Goal: Task Accomplishment & Management: Complete application form

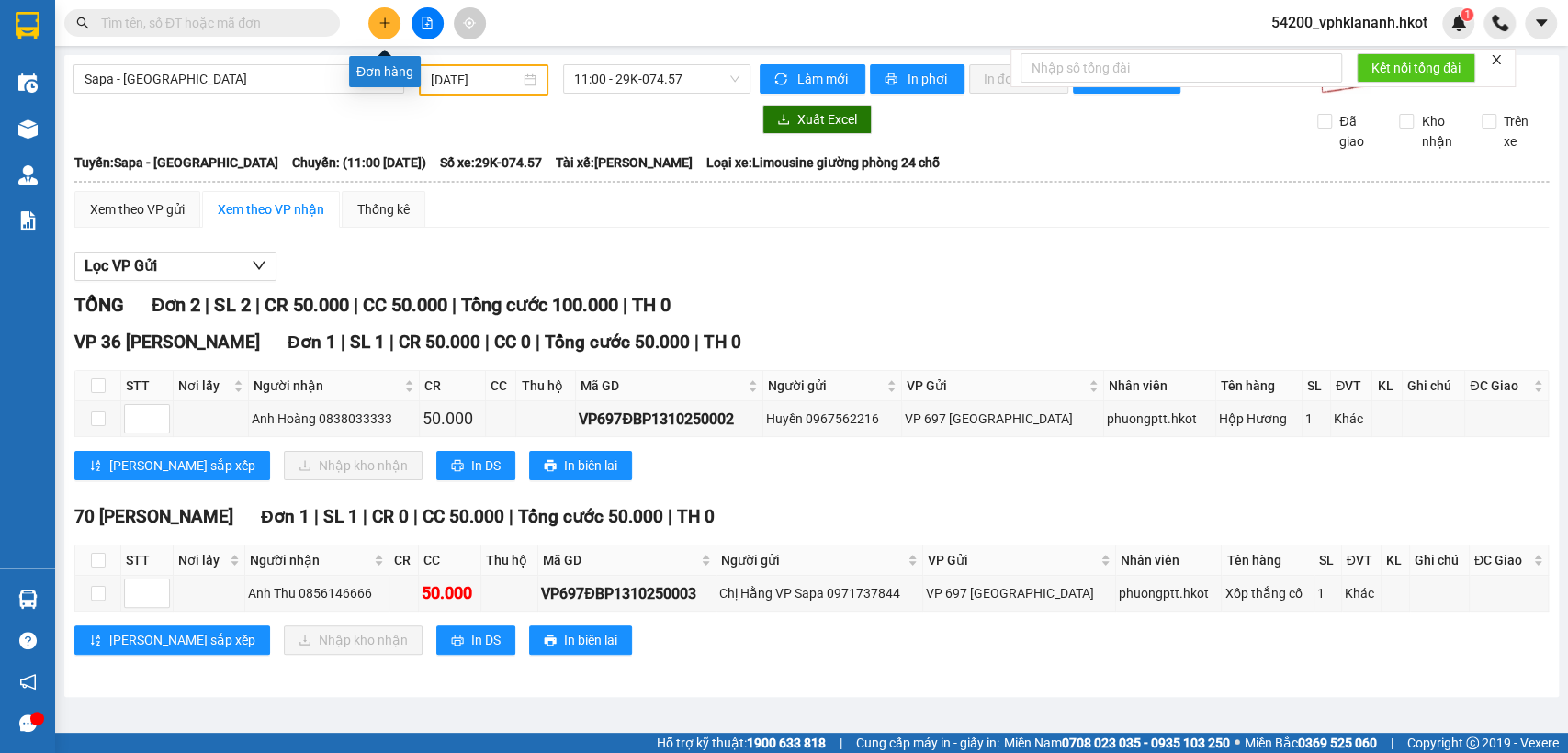
click at [400, 25] on div at bounding box center [427, 24] width 138 height 33
click at [395, 25] on button at bounding box center [385, 24] width 33 height 33
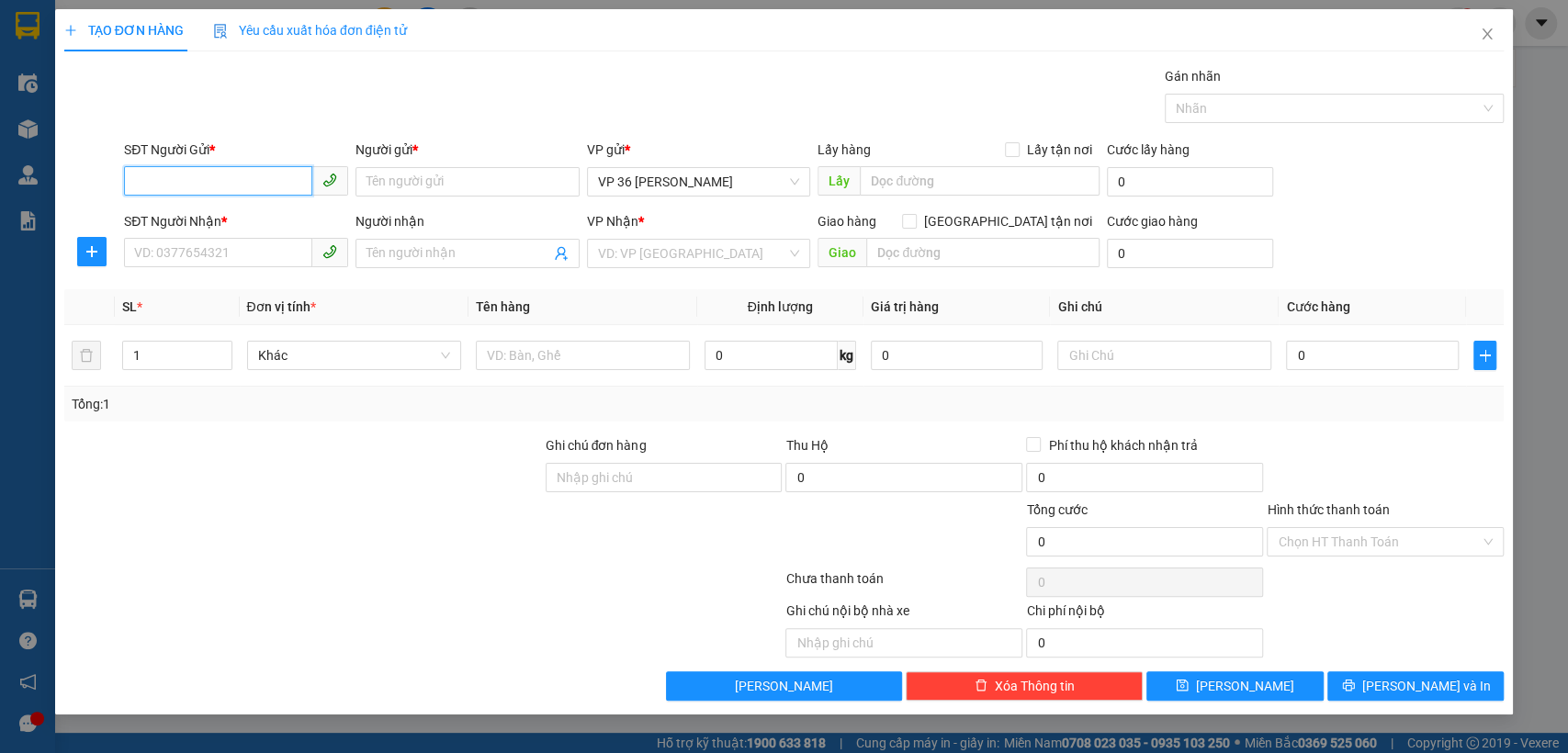
click at [228, 182] on input "SĐT Người Gửi *" at bounding box center [218, 181] width 189 height 30
click at [211, 175] on input "SĐT Người Gửi *" at bounding box center [218, 181] width 189 height 30
type input "0858866336"
click at [513, 178] on input "Người gửi *" at bounding box center [467, 182] width 224 height 30
type input "a Thịnh"
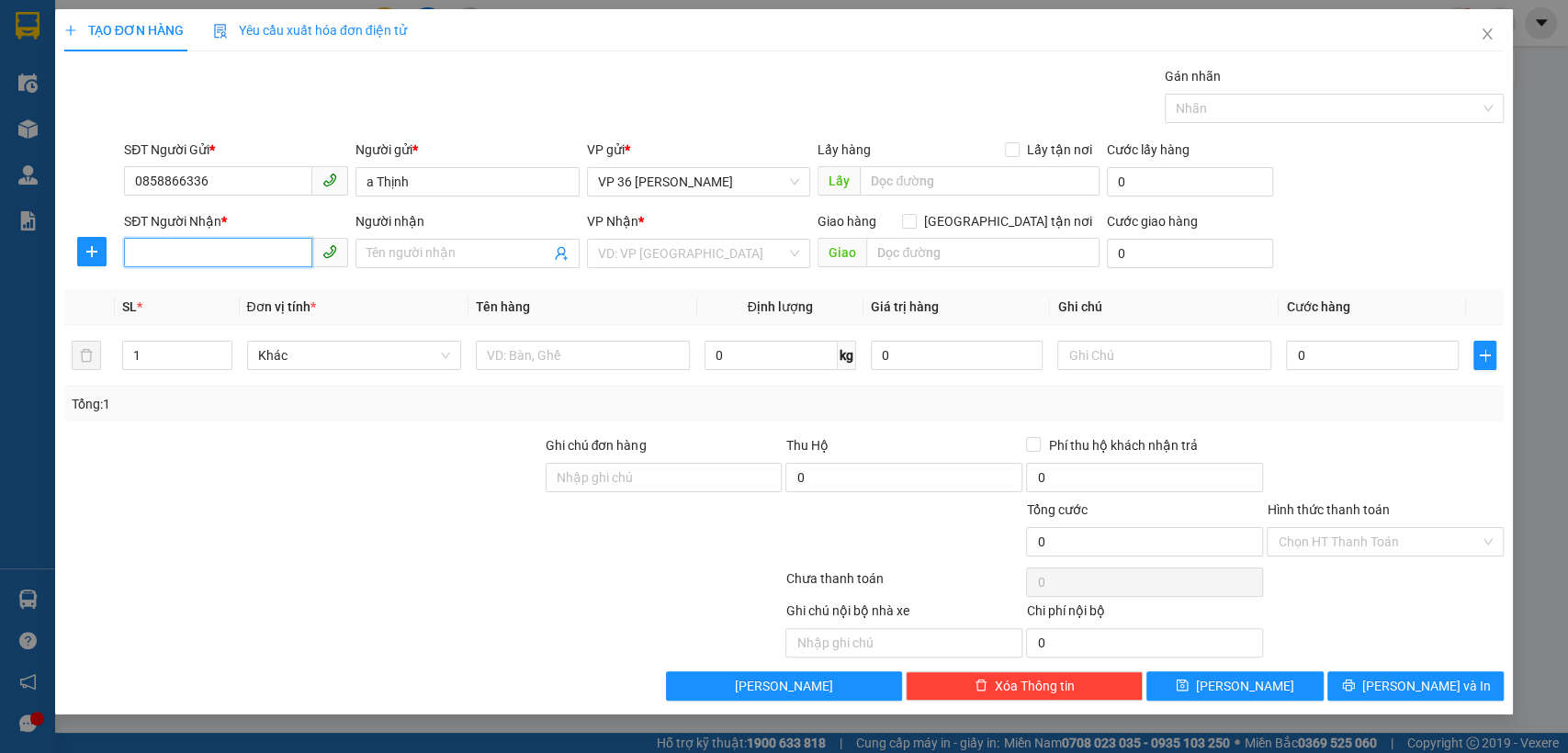
click at [194, 249] on input "SĐT Người Nhận *" at bounding box center [218, 253] width 189 height 30
type input "0974344777"
click at [381, 244] on input "Người nhận" at bounding box center [459, 253] width 184 height 20
type input "a Đông"
click at [701, 245] on input "search" at bounding box center [693, 253] width 190 height 28
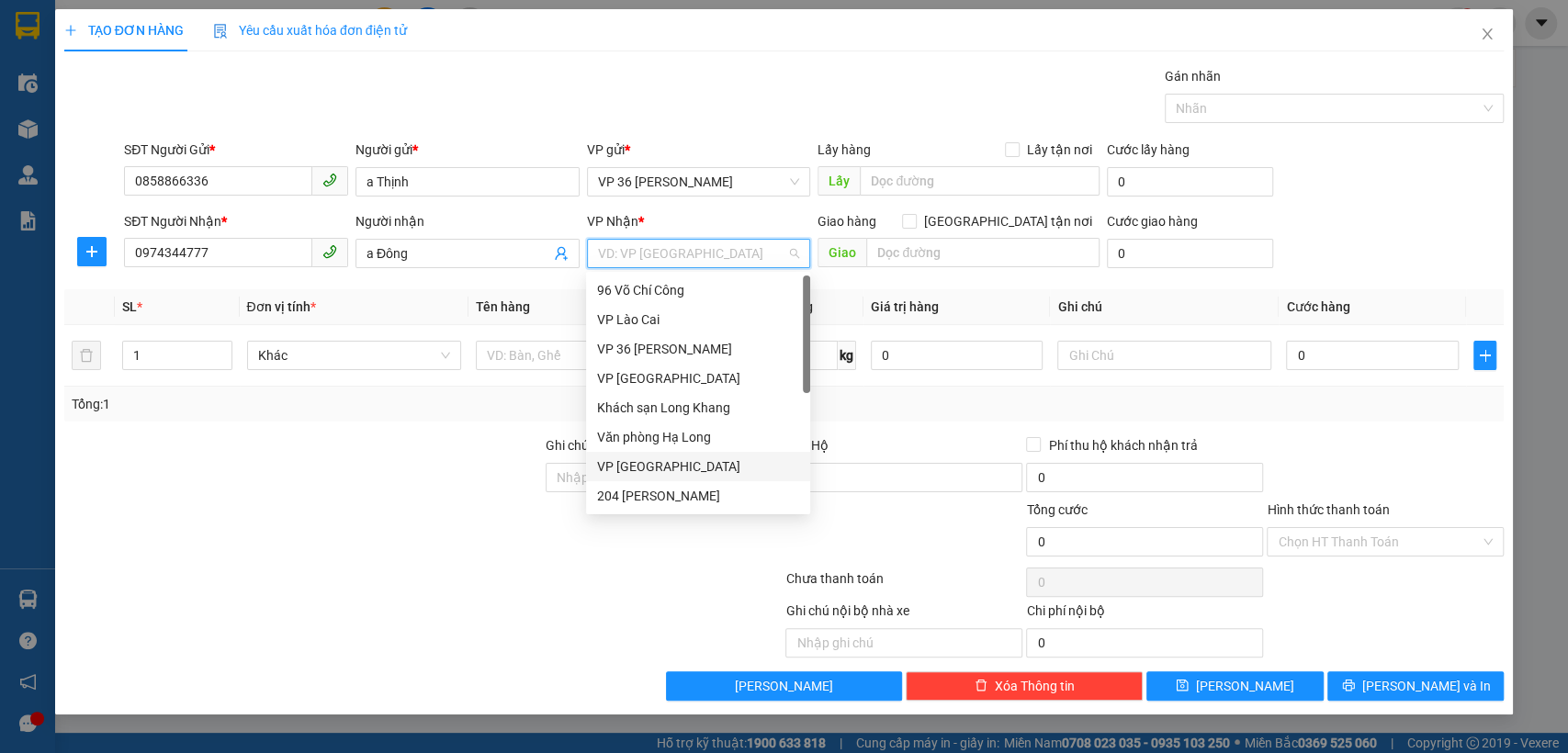
scroll to position [102, 0]
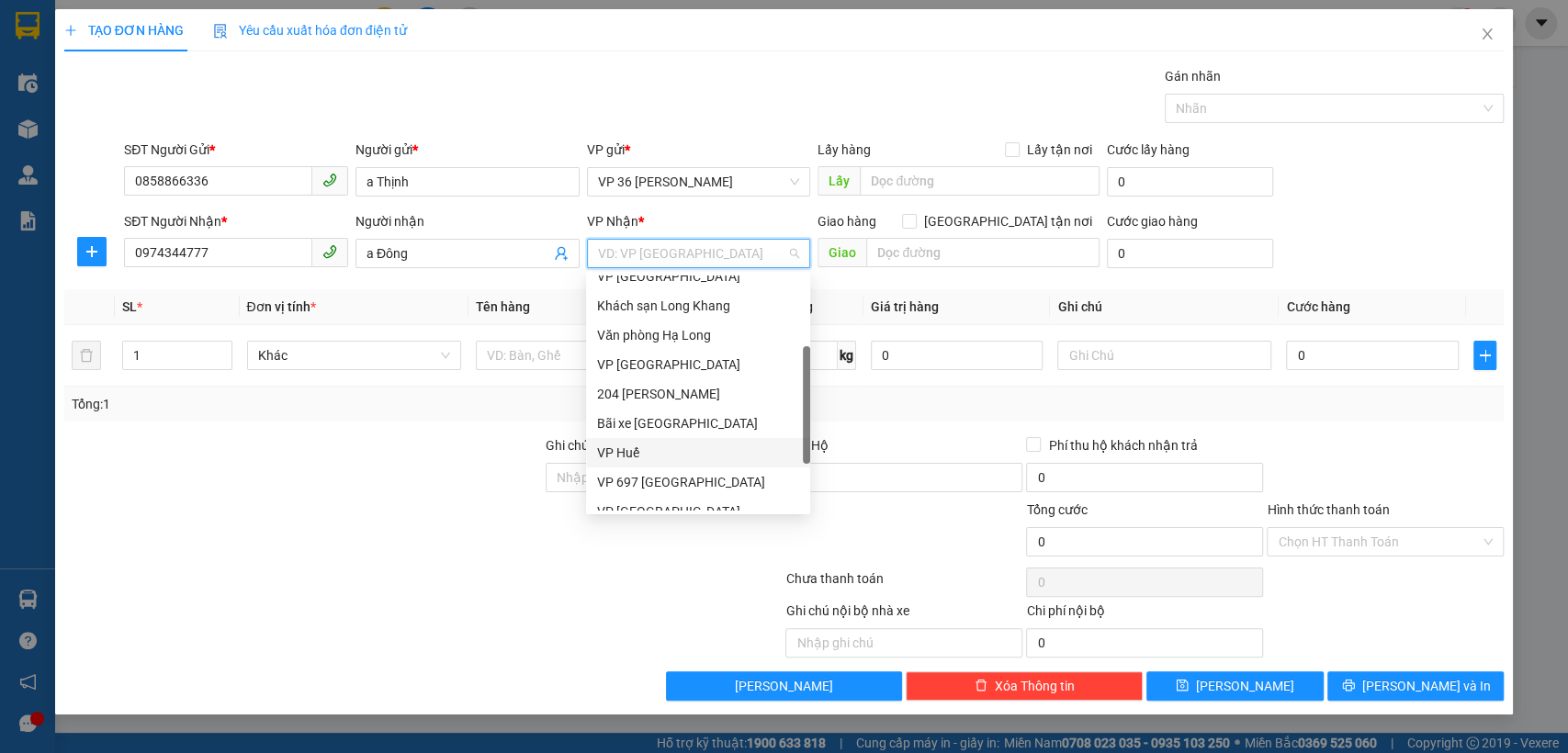
click at [683, 454] on div "VP Huế" at bounding box center [698, 453] width 202 height 20
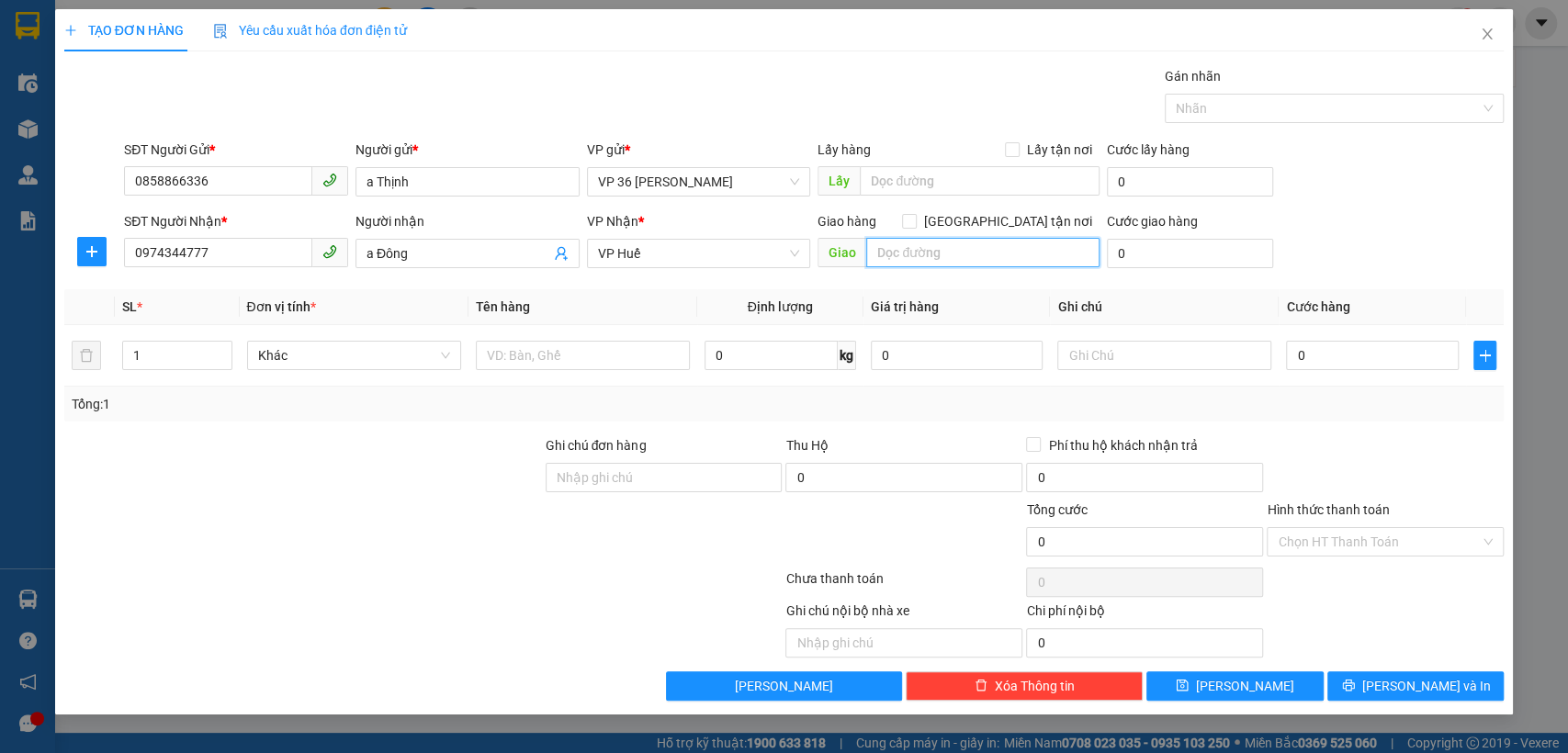
drag, startPoint x: 958, startPoint y: 255, endPoint x: 972, endPoint y: 247, distance: 16.1
click at [963, 252] on input "text" at bounding box center [983, 253] width 234 height 30
click at [613, 355] on input "text" at bounding box center [583, 355] width 214 height 30
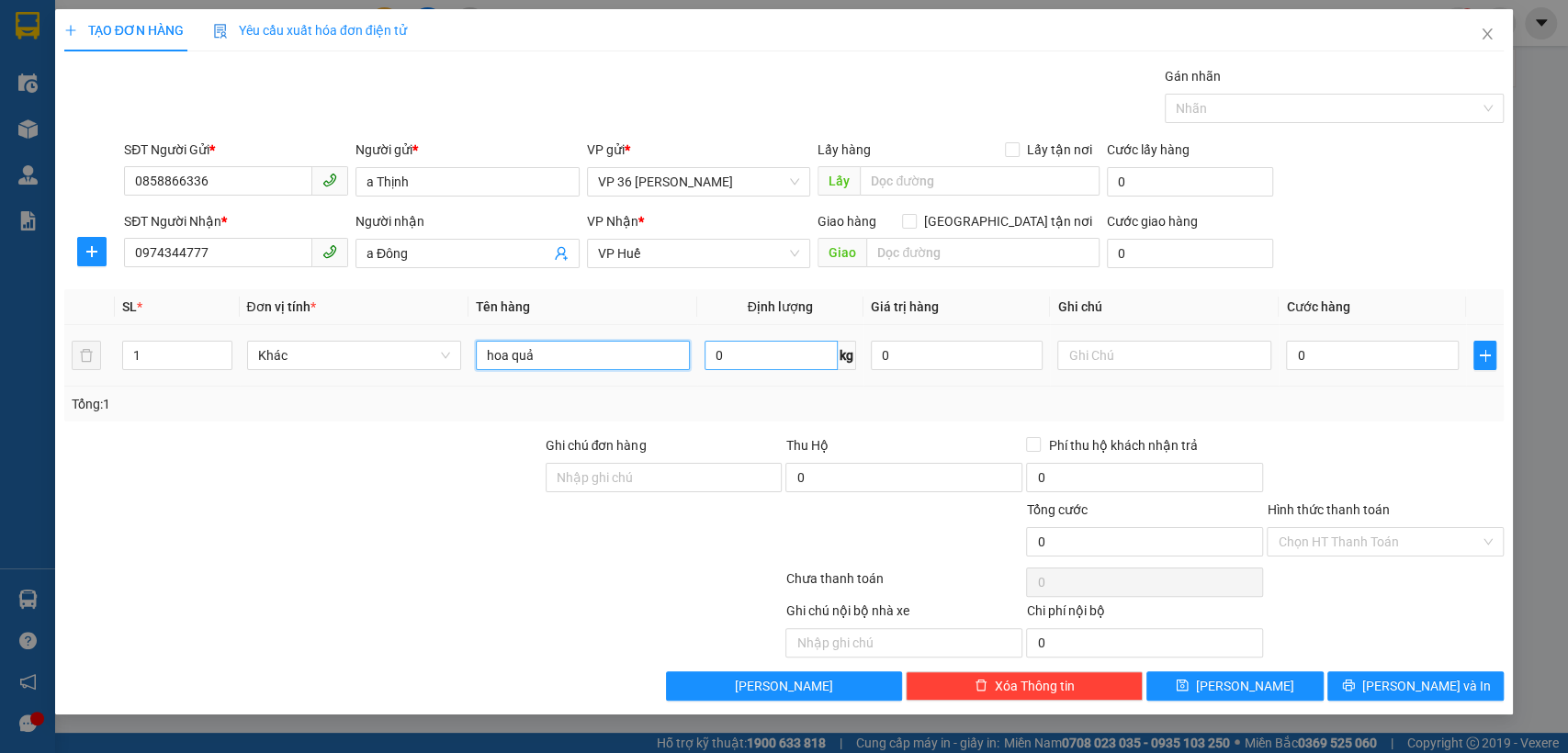
type input "hoa quả"
click at [798, 367] on input "0" at bounding box center [771, 355] width 133 height 30
type input "10"
click at [1337, 349] on input "0" at bounding box center [1373, 355] width 172 height 30
type input "1"
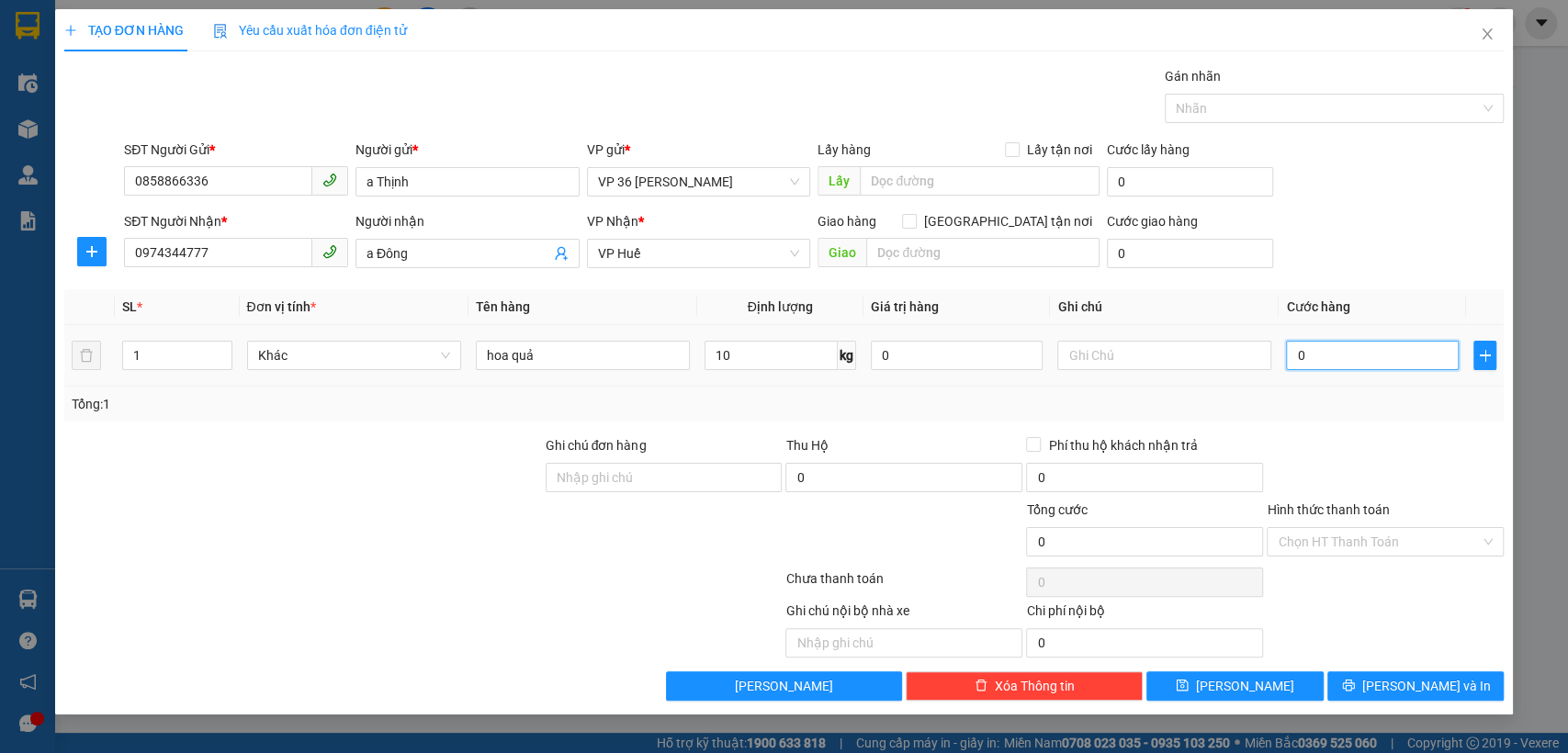
type input "1"
type input "10"
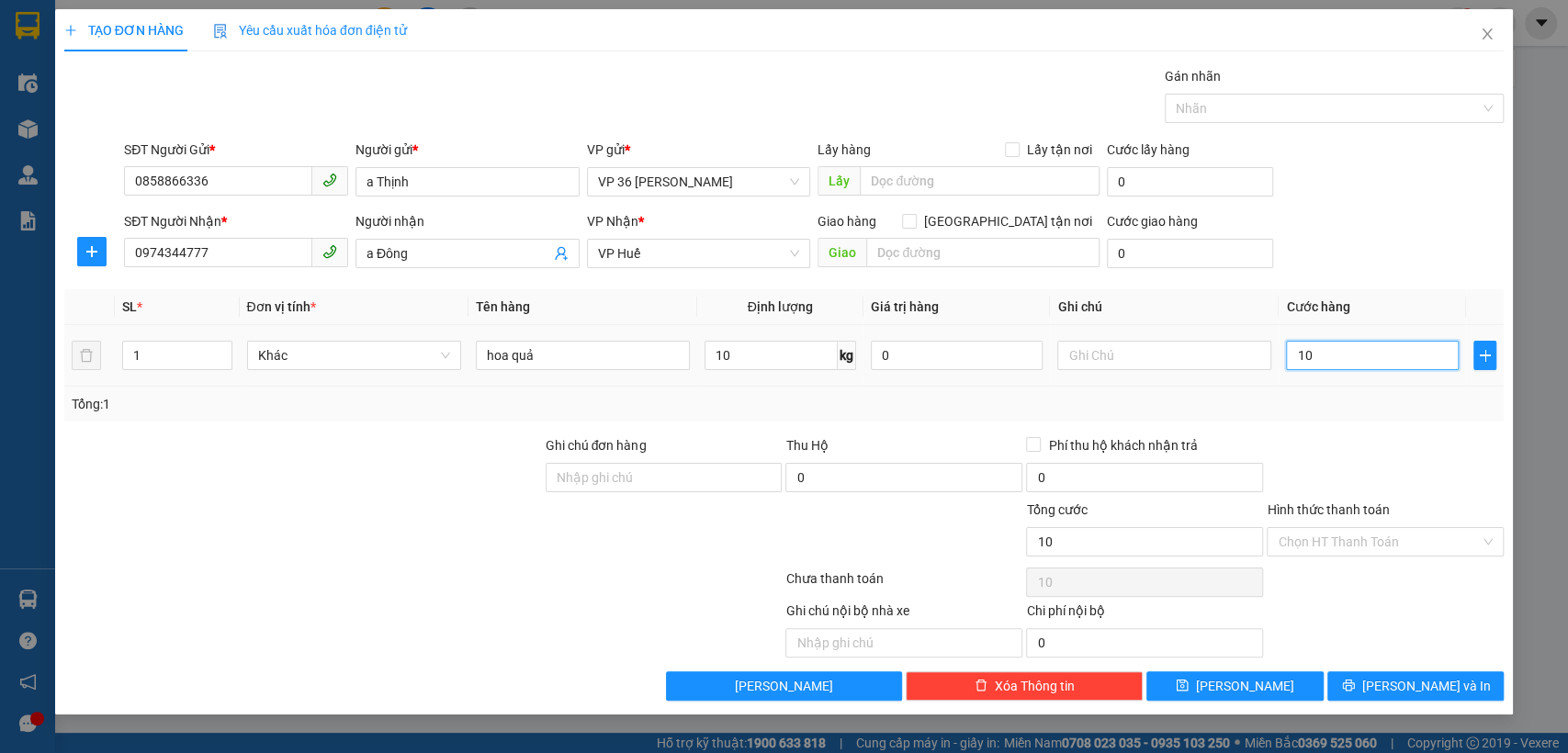
type input "100"
type input "1.000"
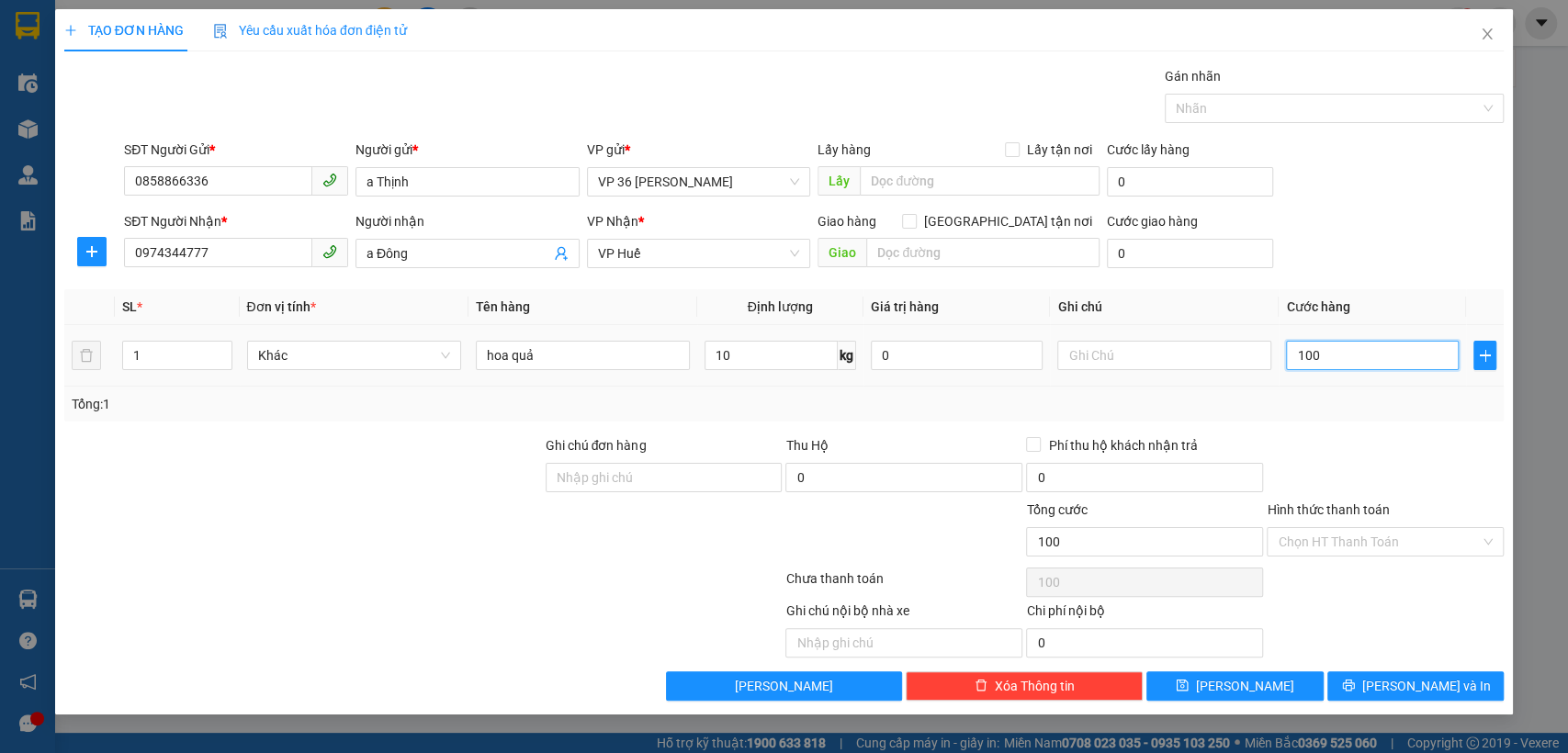
type input "1.000"
type input "10.000"
type input "100.000"
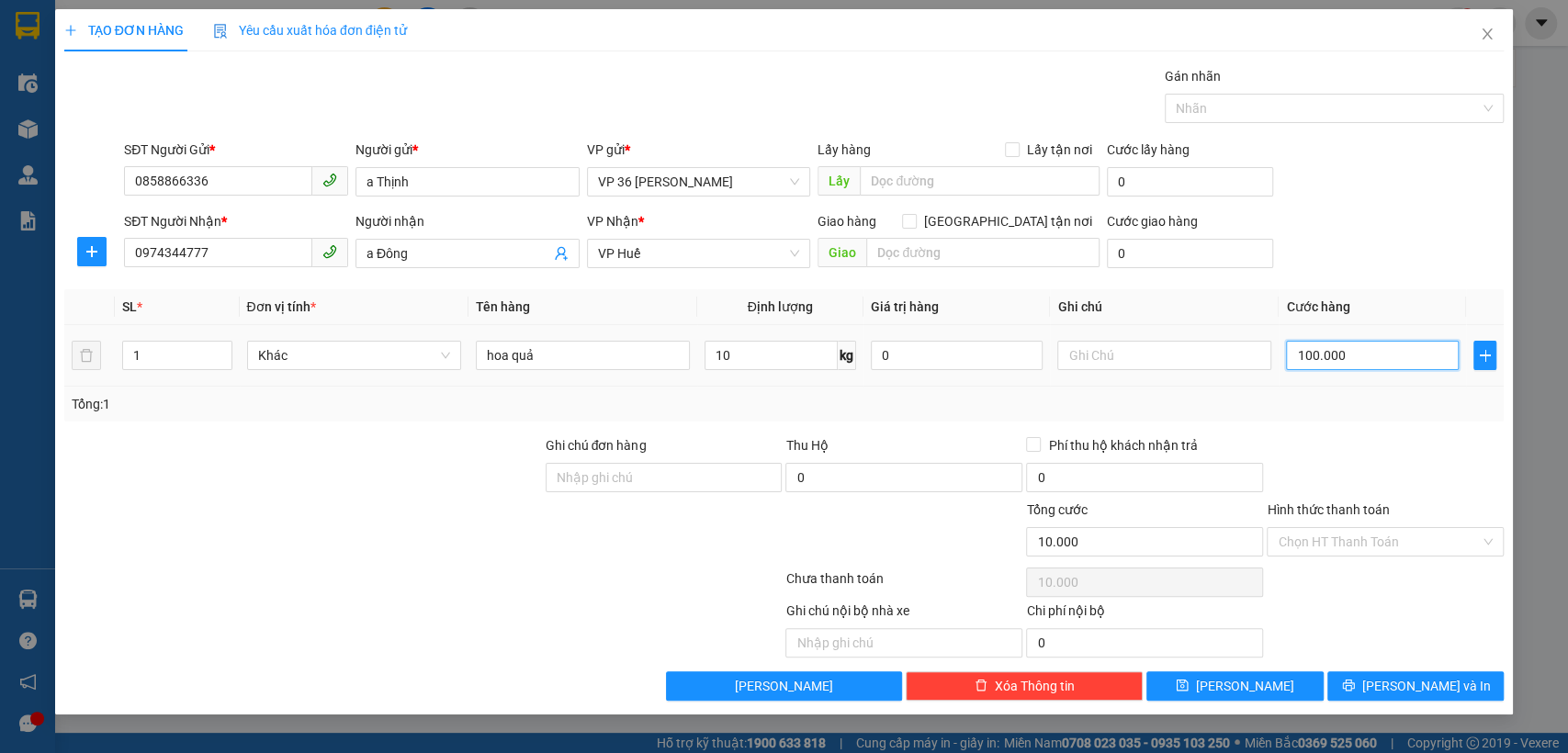
type input "100.000"
click at [1318, 533] on input "Hình thức thanh toán" at bounding box center [1378, 542] width 202 height 28
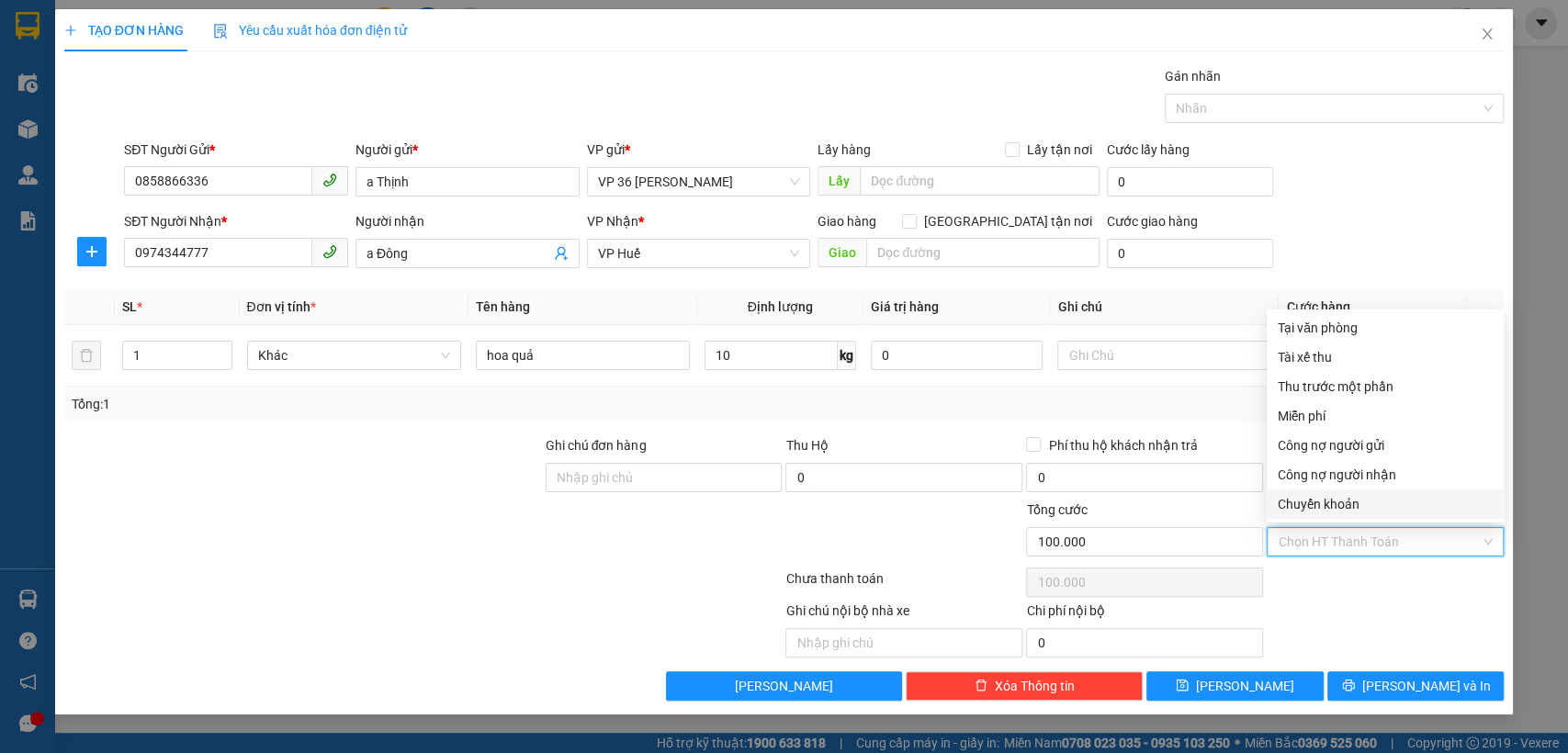
click at [1328, 504] on div "Chuyển khoản" at bounding box center [1385, 503] width 215 height 20
type input "0"
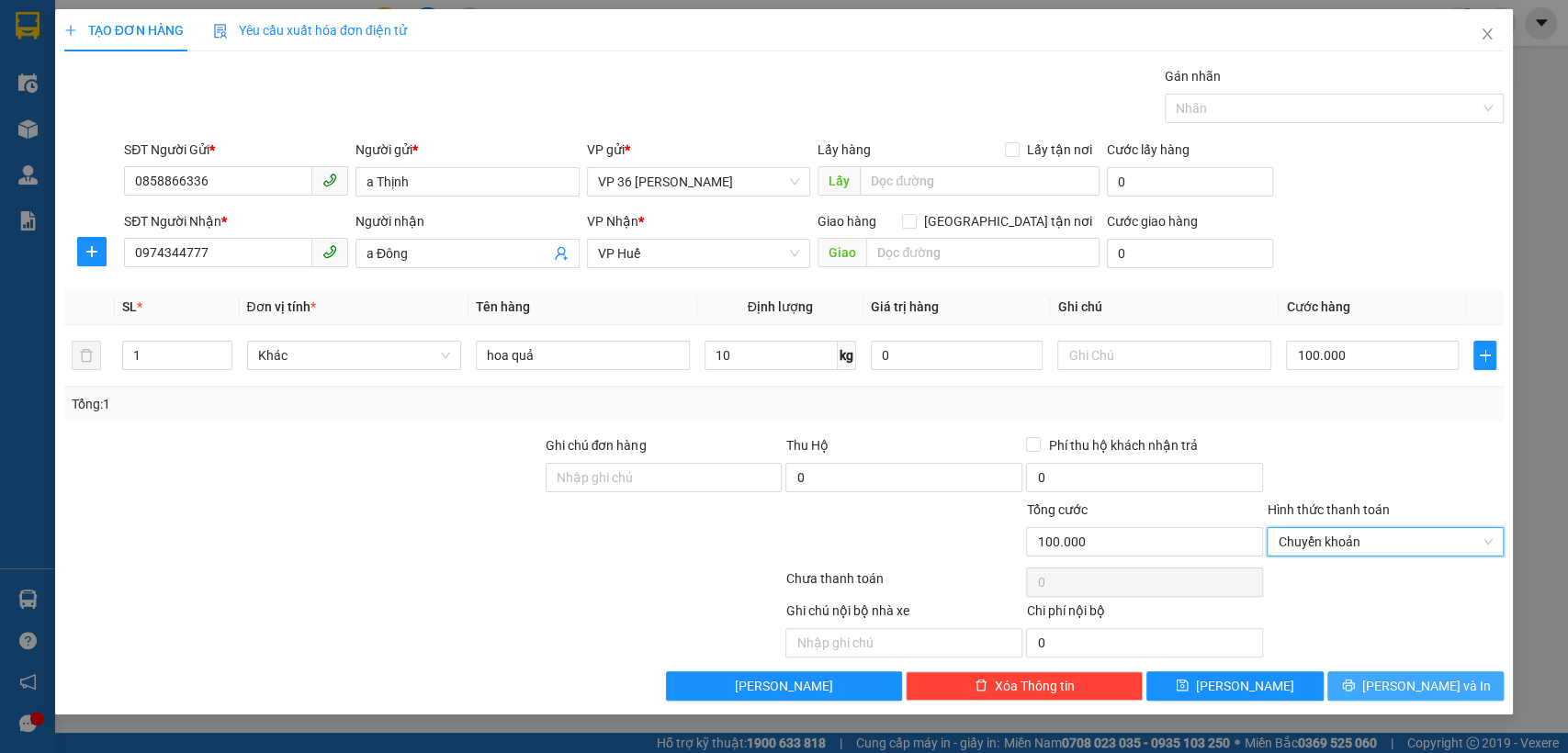
click at [1408, 677] on span "[PERSON_NAME] và In" at bounding box center [1426, 685] width 128 height 20
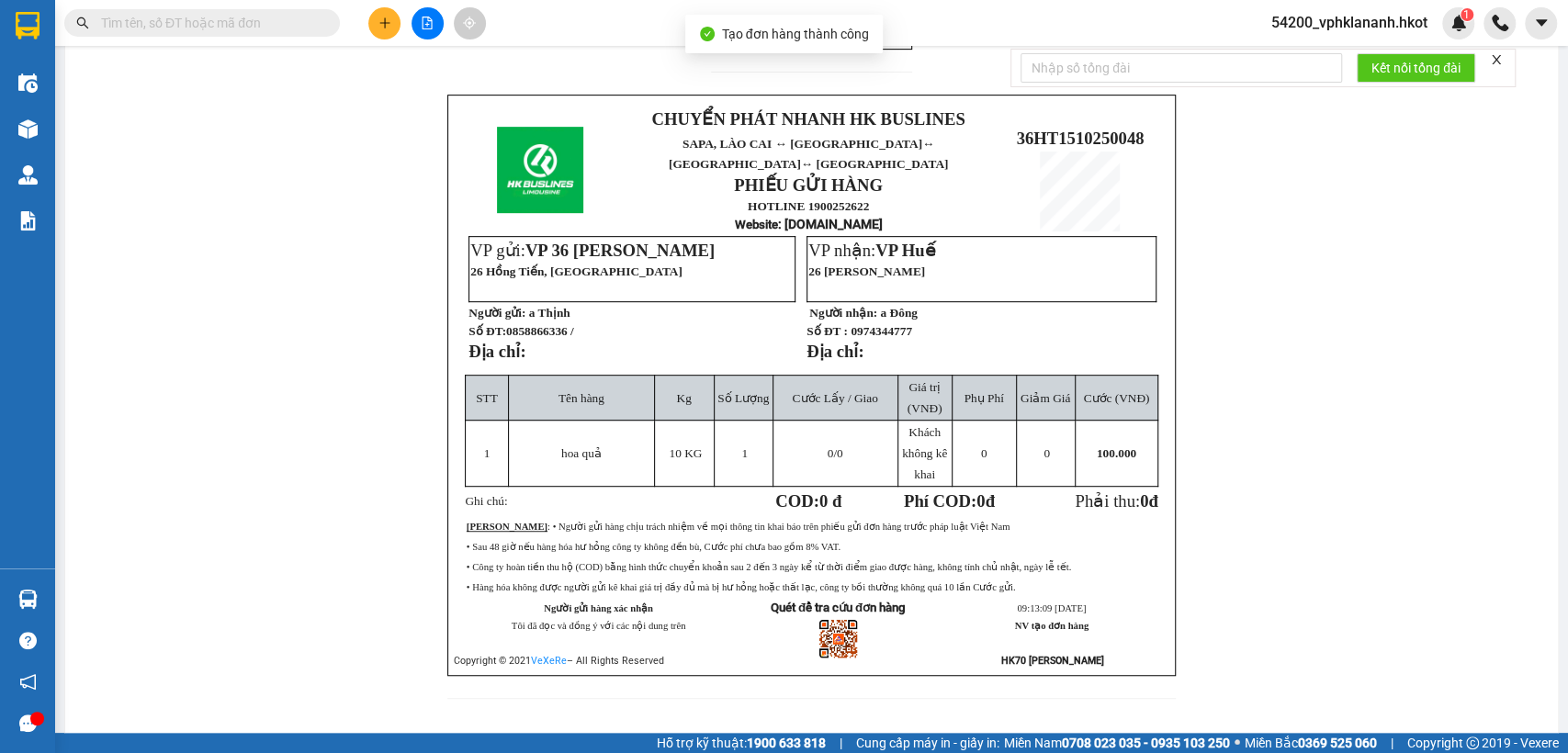
scroll to position [571, 0]
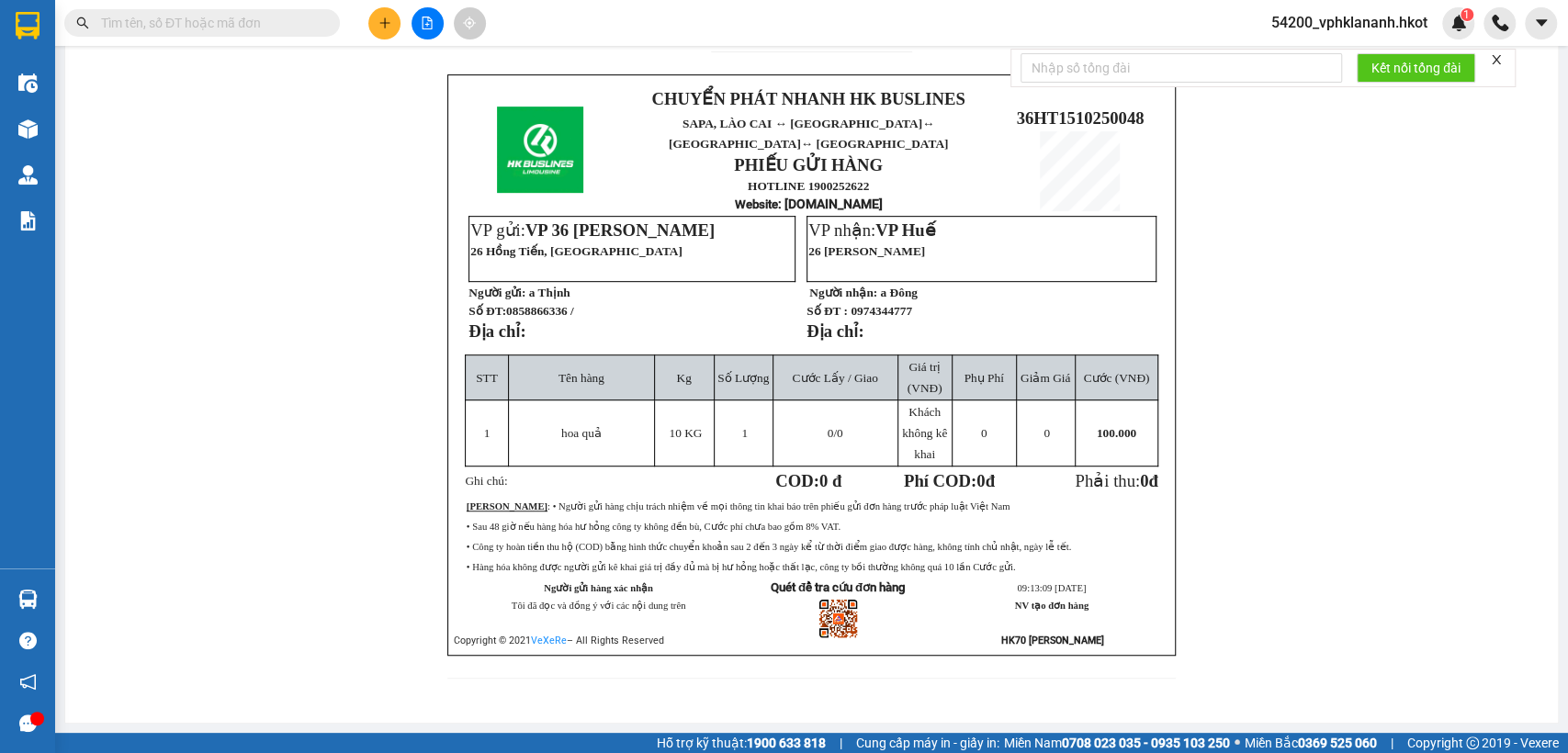
click at [1064, 108] on span "36HT1510250048" at bounding box center [1079, 118] width 127 height 19
copy span "36HT1510250048"
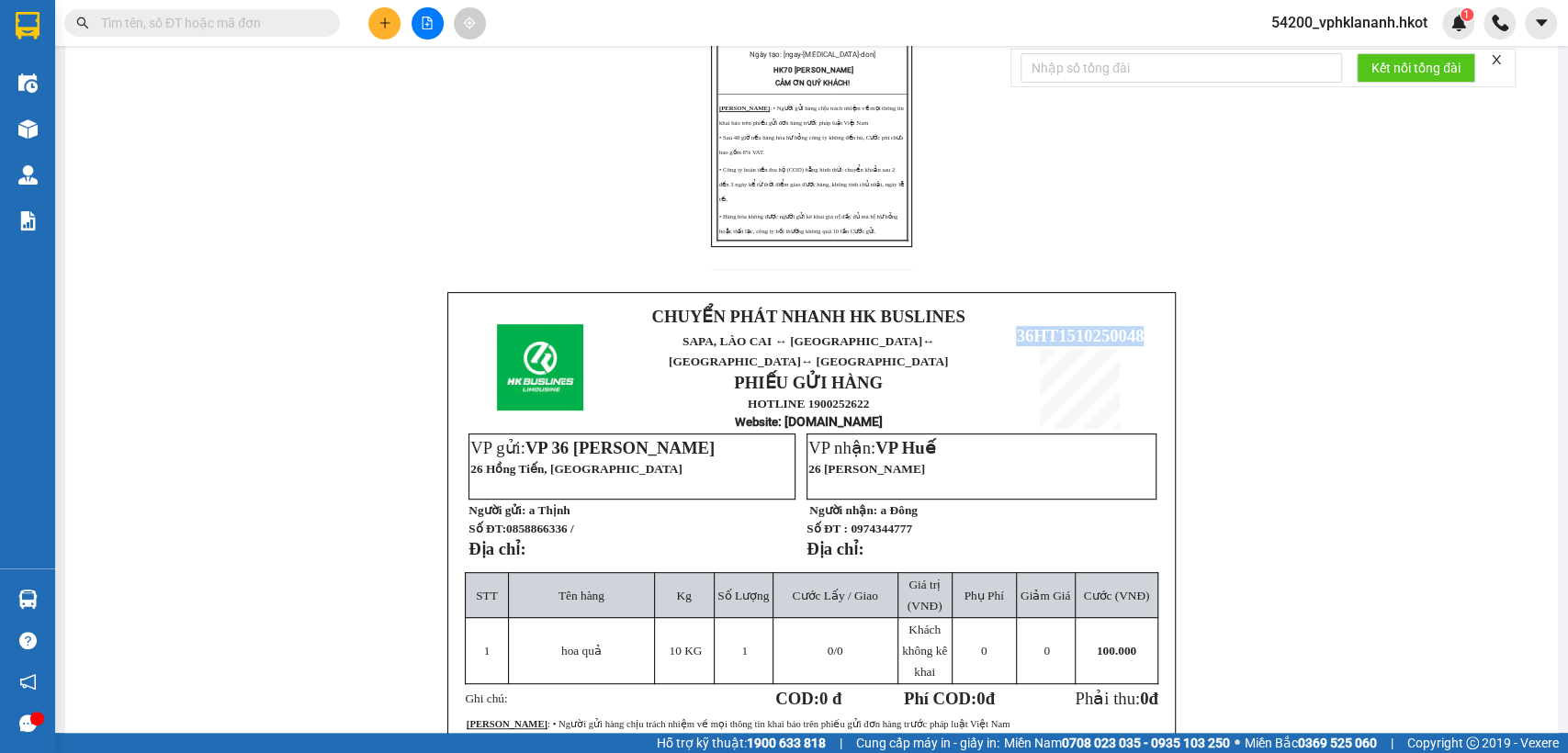
scroll to position [0, 0]
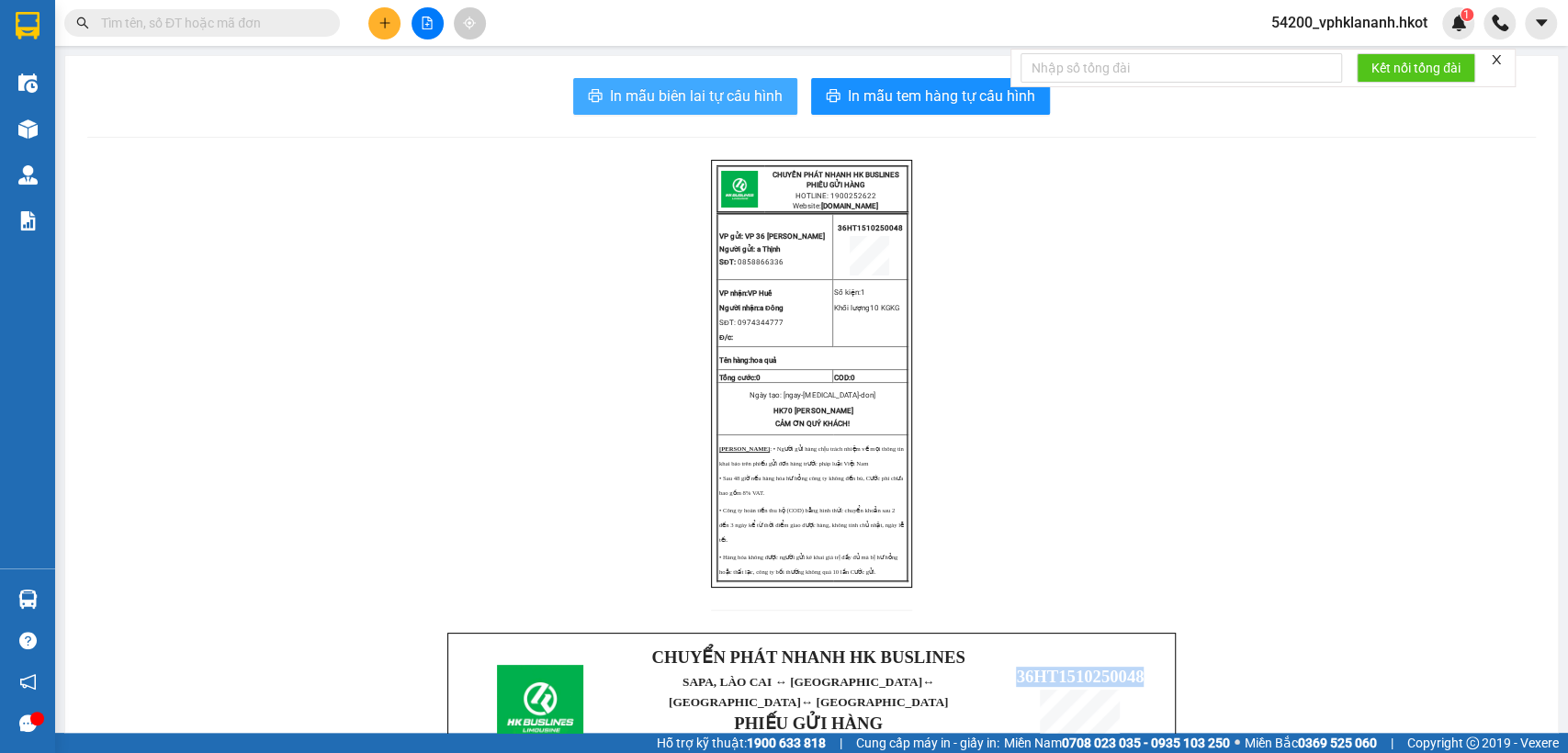
click at [717, 101] on span "In mẫu biên lai tự cấu hình" at bounding box center [696, 96] width 172 height 23
click at [324, 102] on div "In mẫu biên lai tự cấu hình In mẫu tem hàng tự cấu hình" at bounding box center [811, 97] width 1448 height 36
click at [1506, 56] on form "Kết nối tổng đài" at bounding box center [1264, 68] width 505 height 38
click at [1499, 56] on icon "close" at bounding box center [1496, 60] width 10 height 10
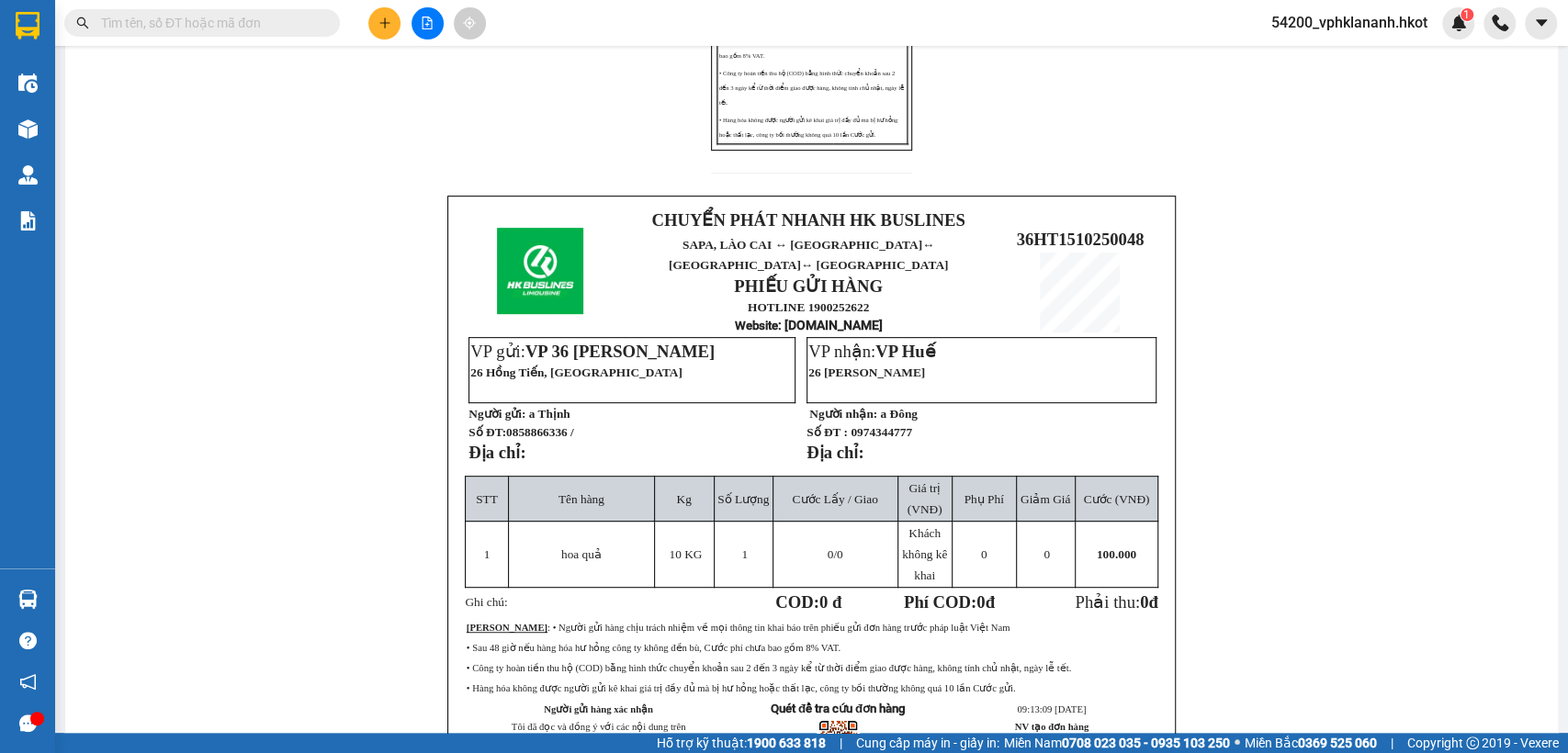
scroll to position [571, 0]
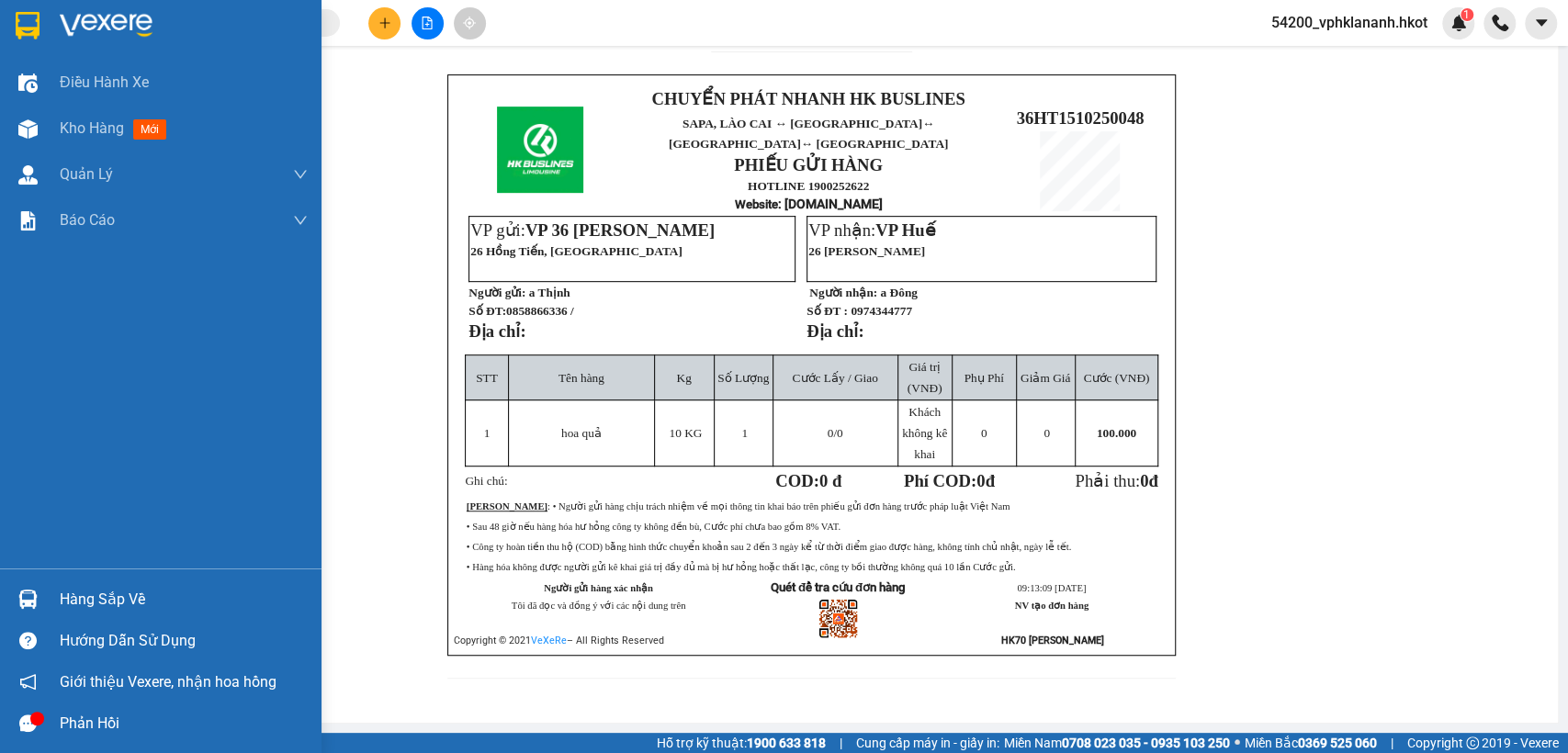
click at [23, 33] on img at bounding box center [27, 25] width 24 height 28
